Goal: Browse casually

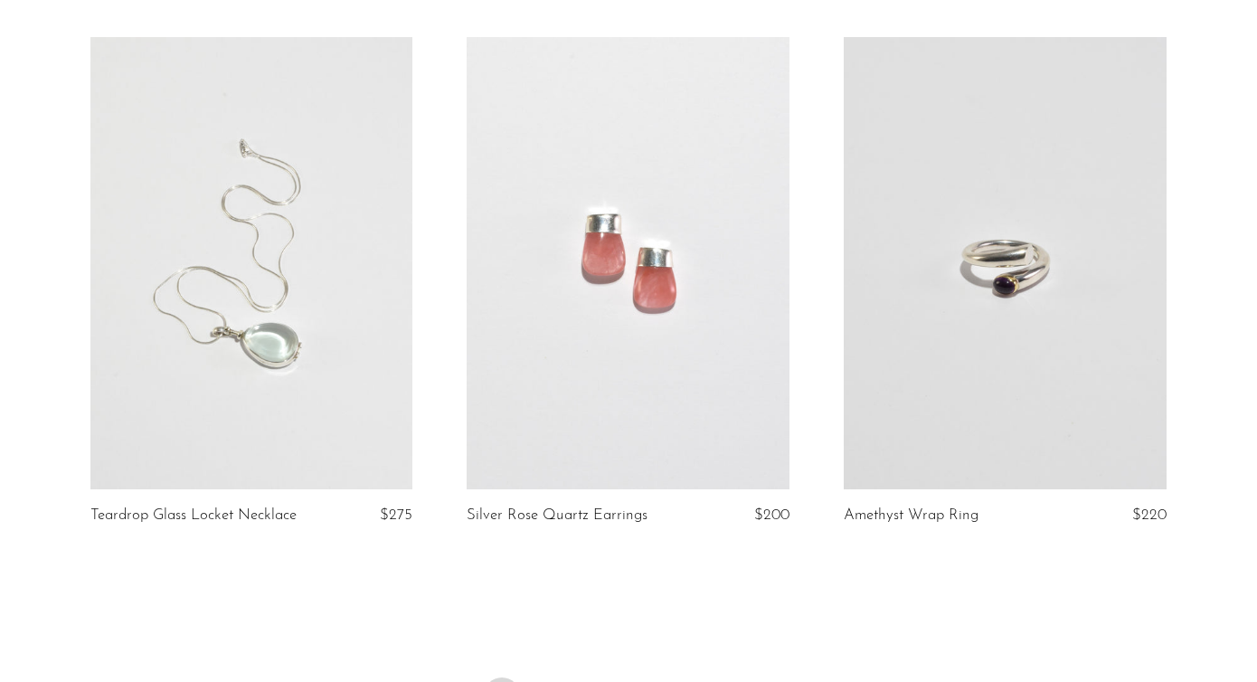
scroll to position [6339, 0]
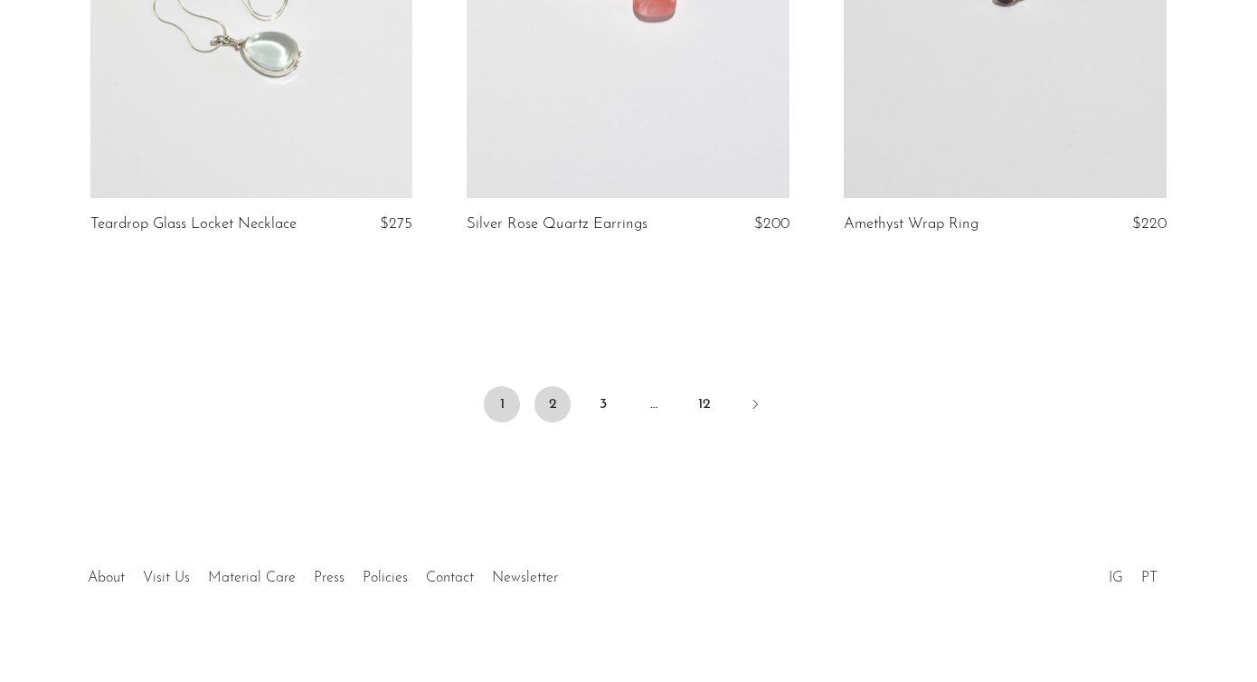
click at [563, 395] on link "2" at bounding box center [553, 404] width 36 height 36
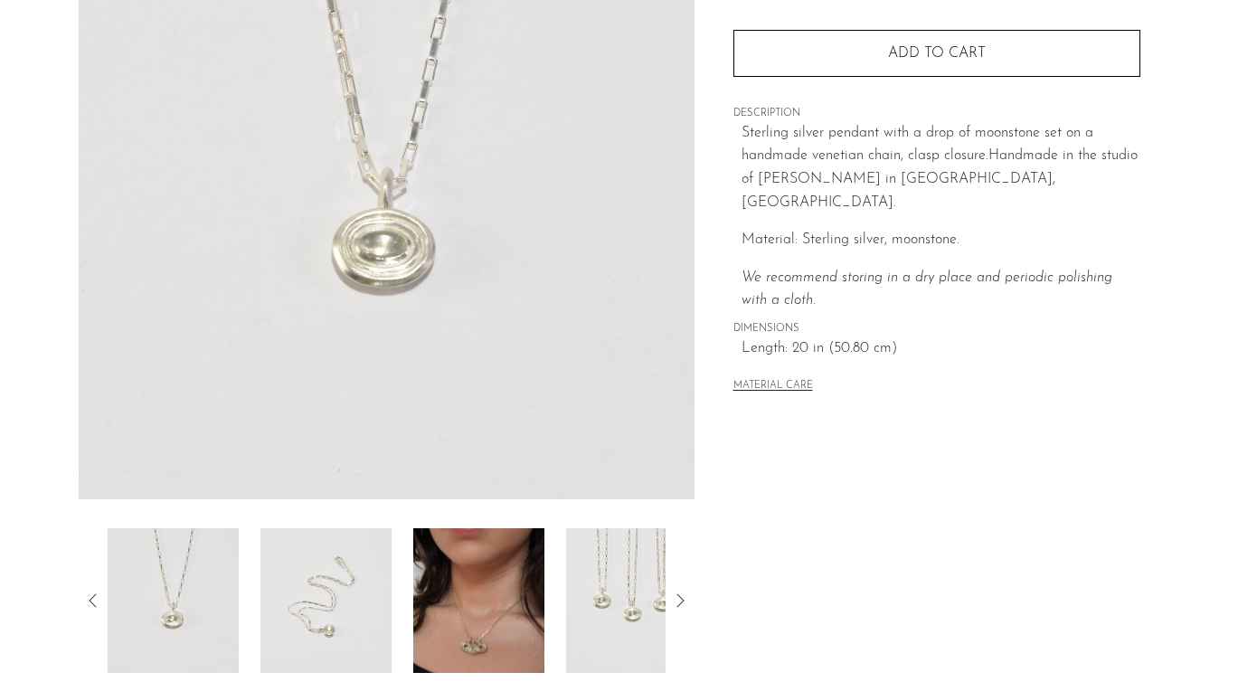
scroll to position [496, 0]
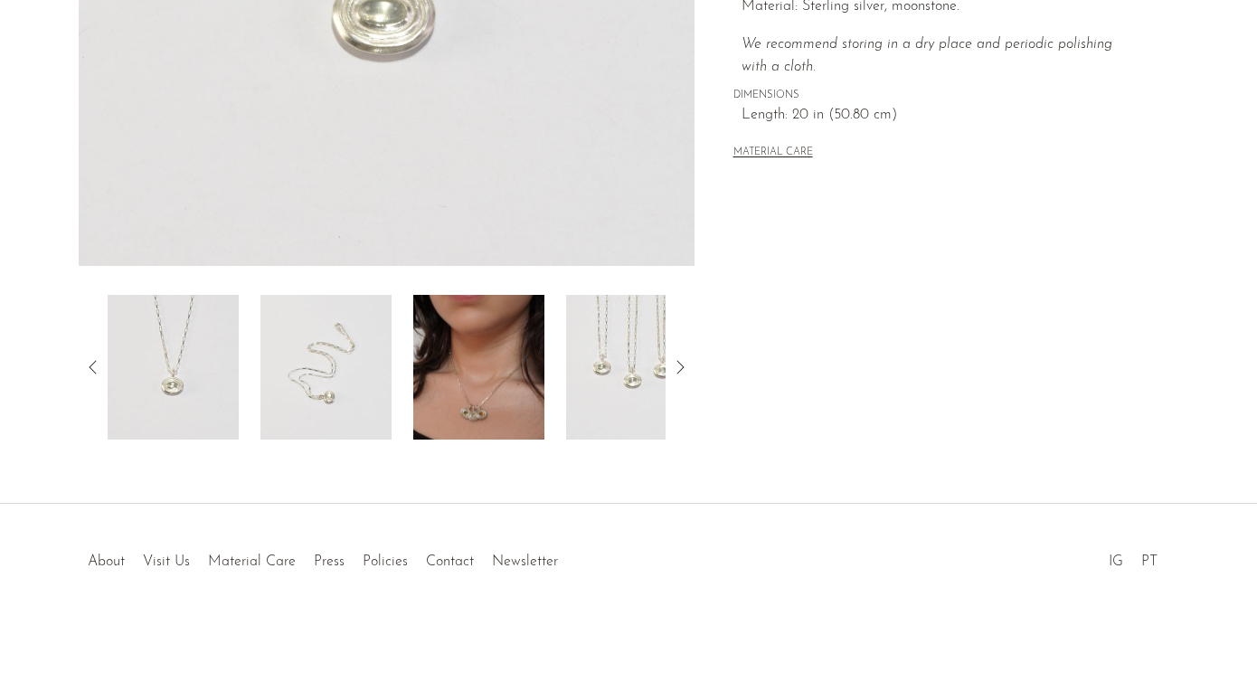
click at [459, 329] on img at bounding box center [478, 367] width 131 height 145
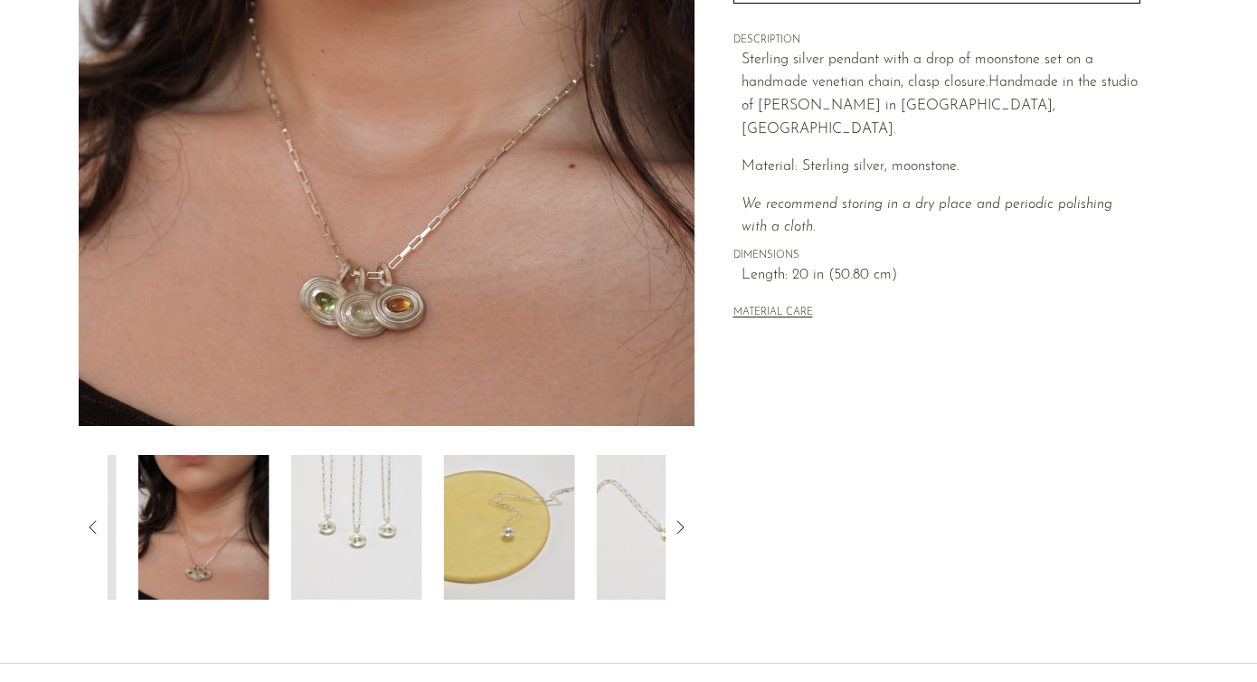
scroll to position [107, 0]
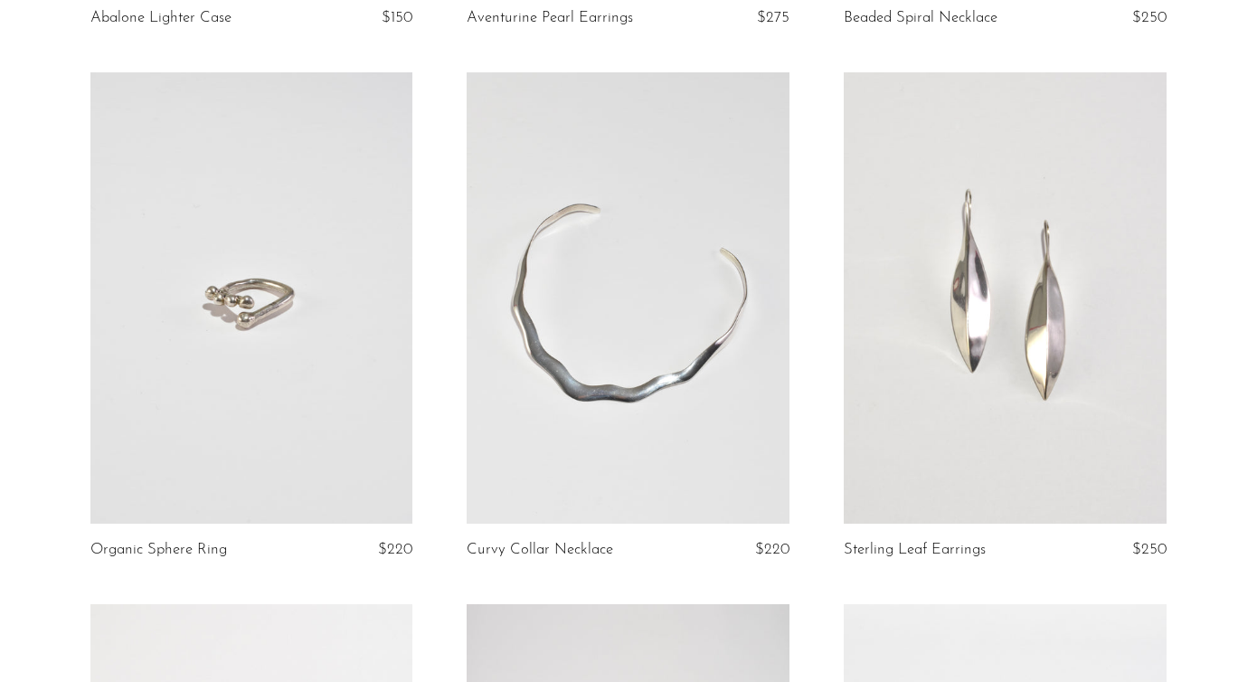
scroll to position [6093, 0]
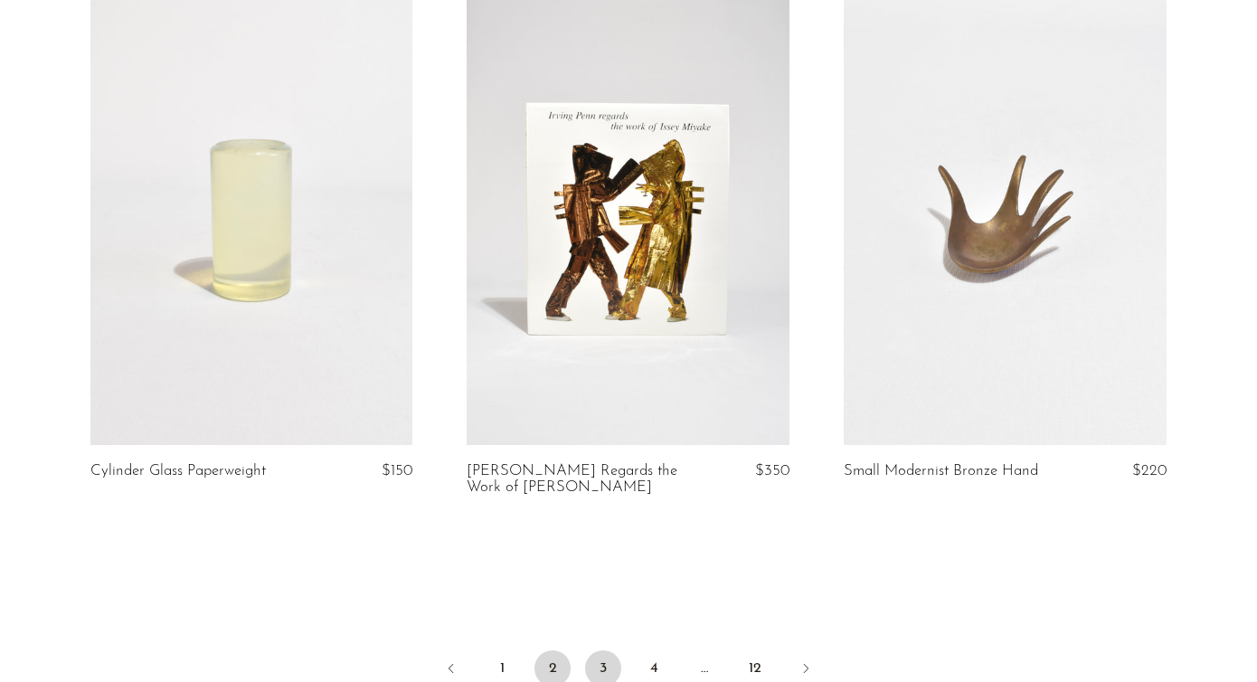
click at [597, 659] on link "3" at bounding box center [603, 668] width 36 height 36
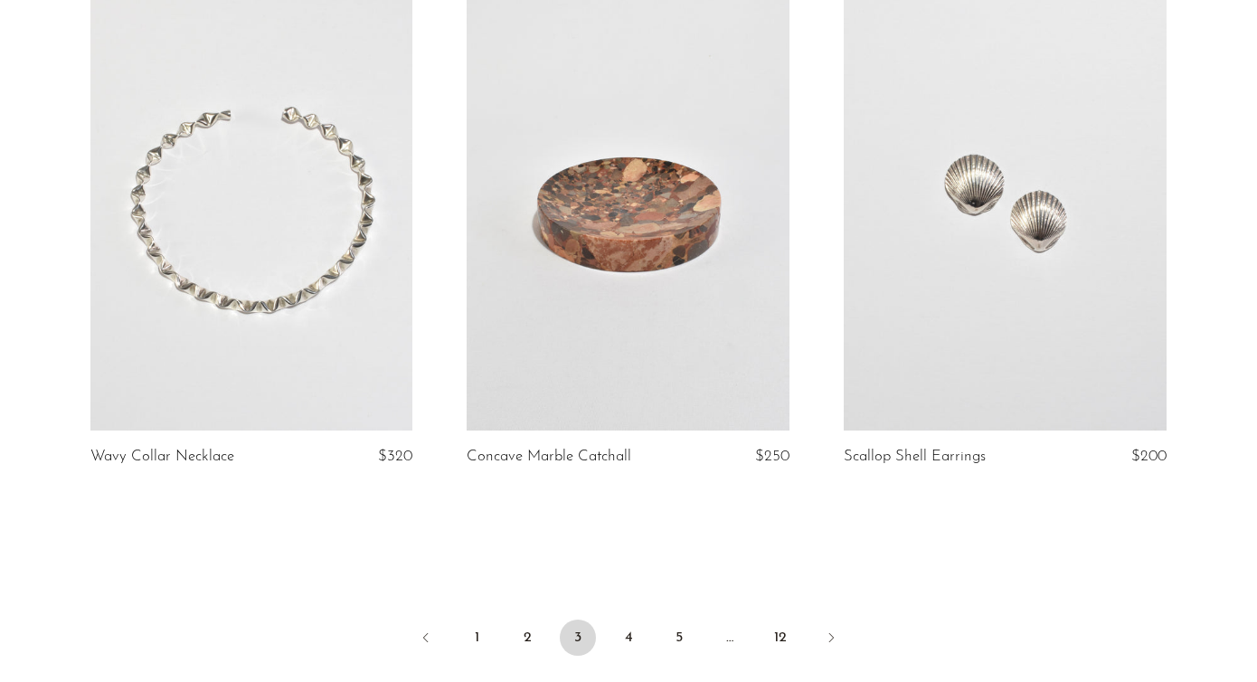
scroll to position [6125, 0]
click at [633, 622] on link "4" at bounding box center [629, 636] width 36 height 36
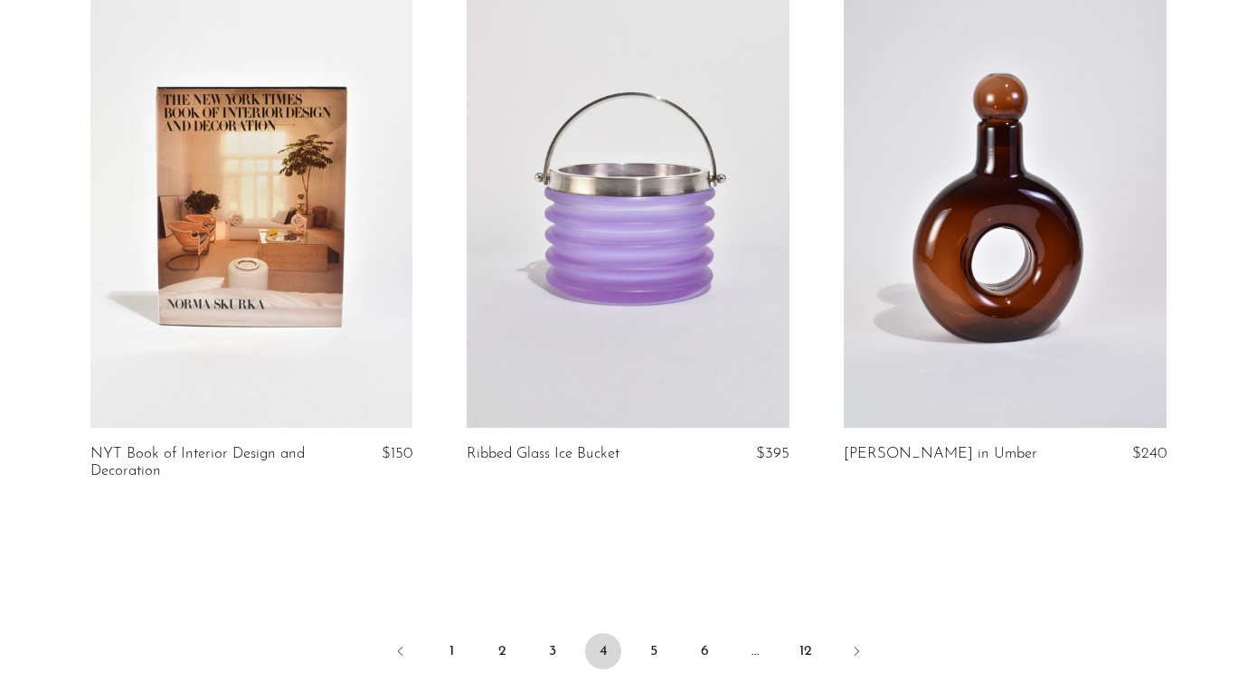
scroll to position [6373, 0]
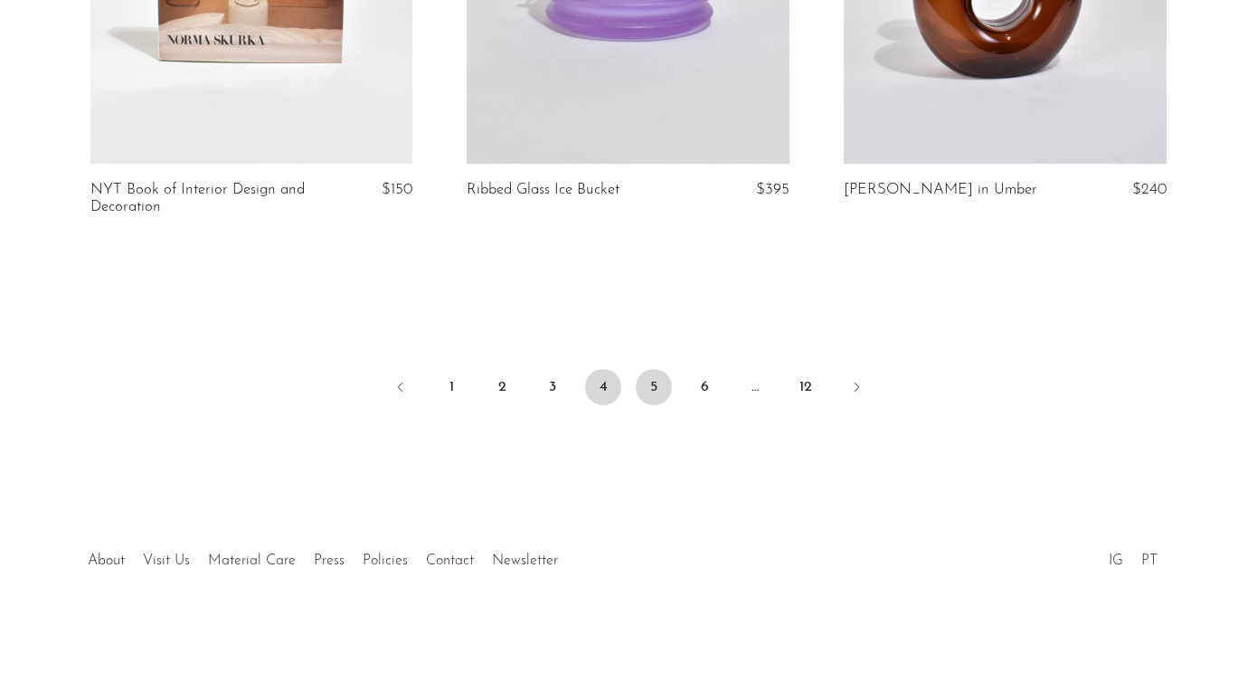
click at [657, 376] on link "5" at bounding box center [654, 387] width 36 height 36
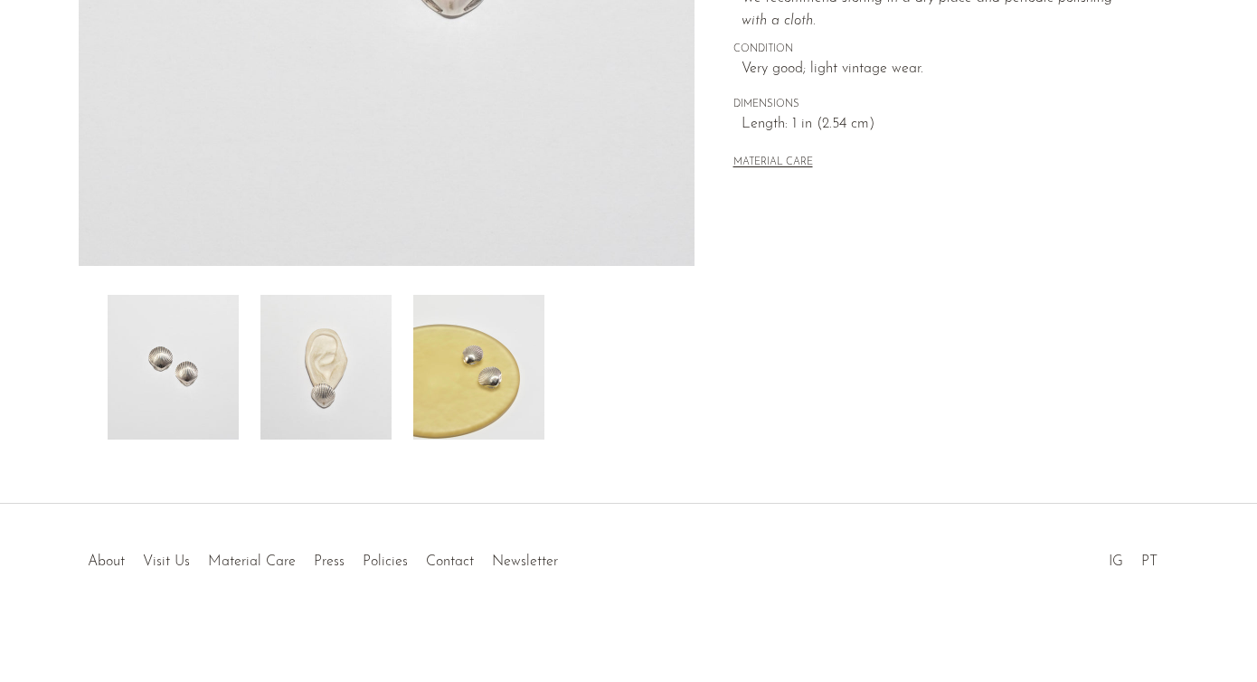
click at [366, 373] on img at bounding box center [325, 367] width 131 height 145
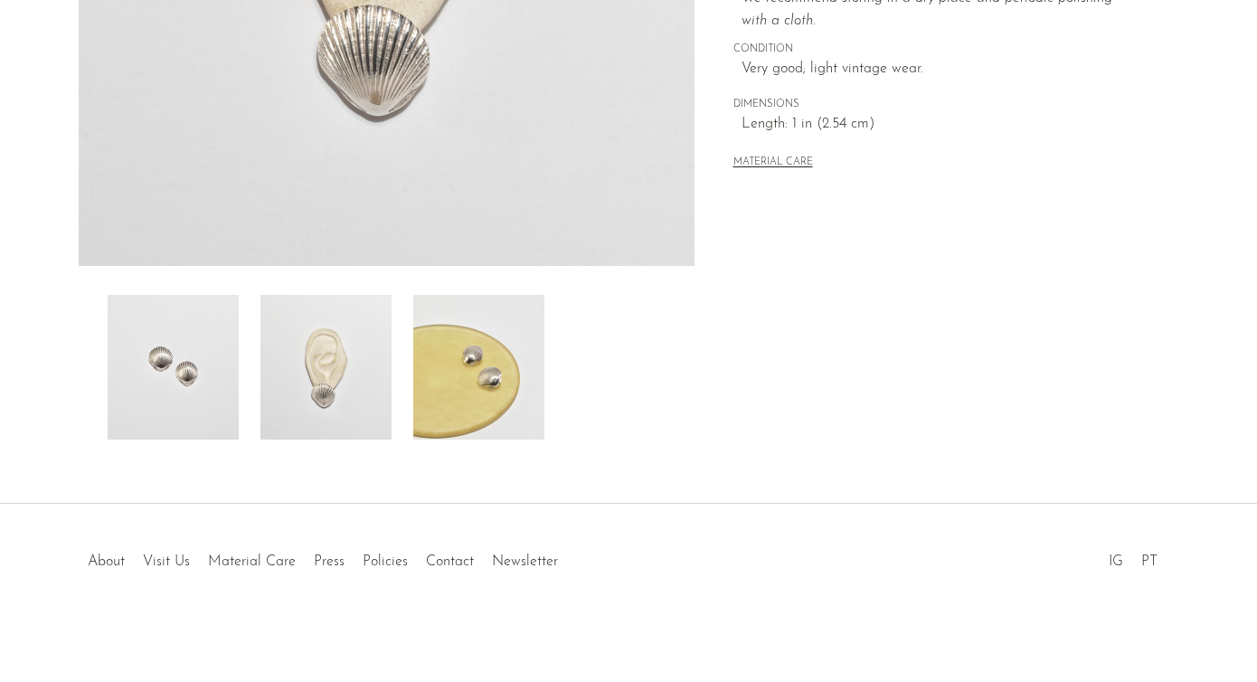
scroll to position [116, 0]
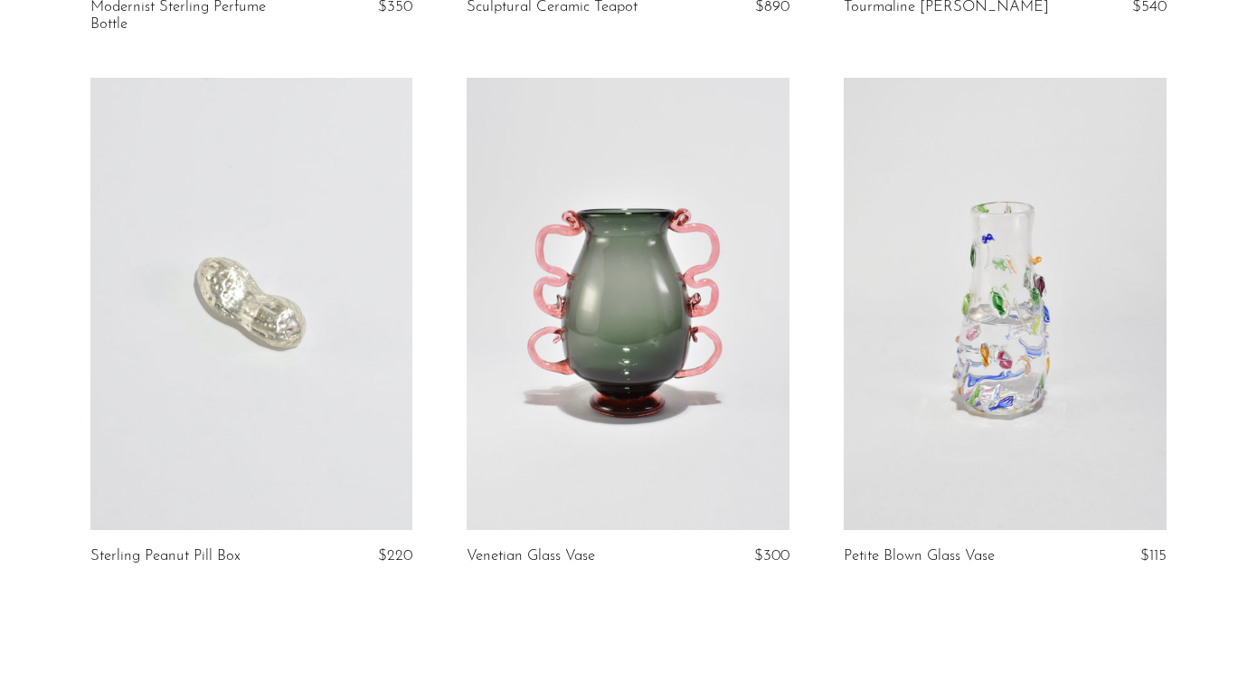
scroll to position [6075, 0]
